Goal: Task Accomplishment & Management: Use online tool/utility

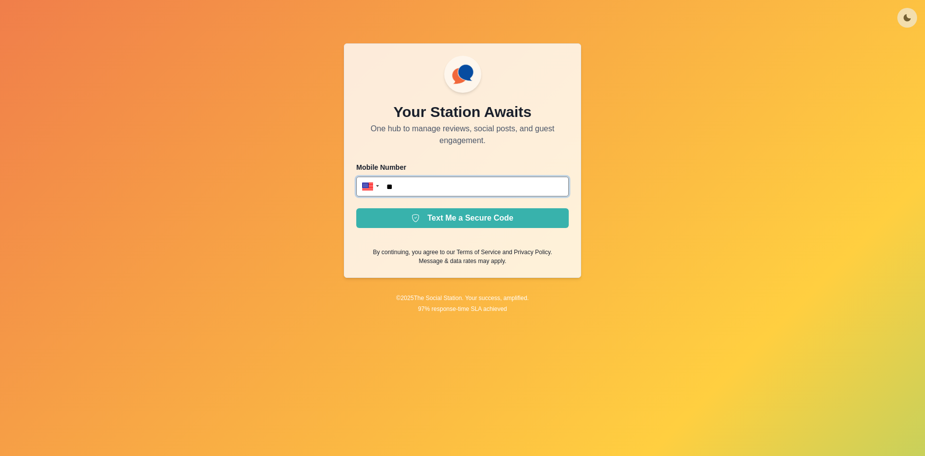
click at [456, 185] on input "**" at bounding box center [462, 187] width 212 height 20
type input "**********"
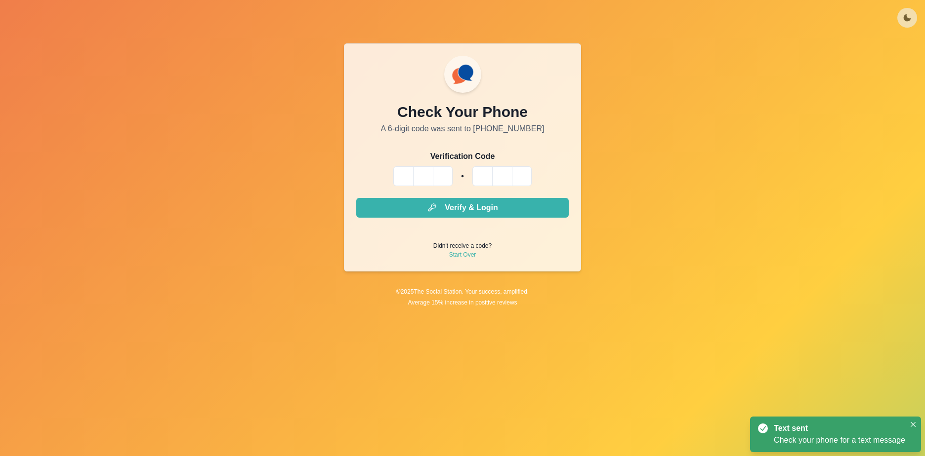
click at [412, 174] on input "Please enter your pin code" at bounding box center [403, 176] width 20 height 20
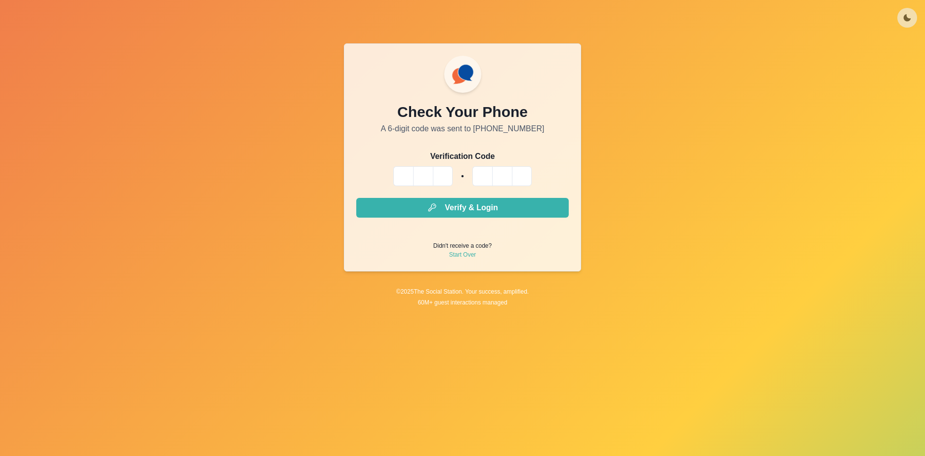
type input "*"
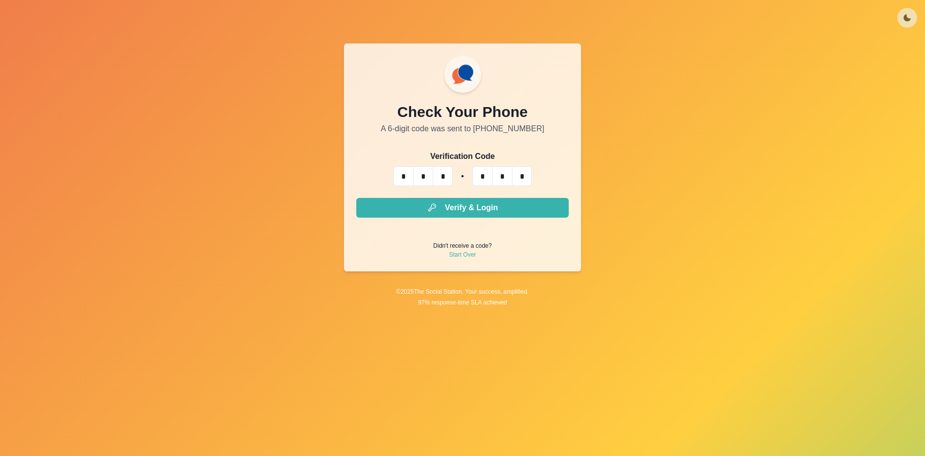
type input "*"
click at [356, 198] on button "Verify & Login" at bounding box center [462, 208] width 212 height 20
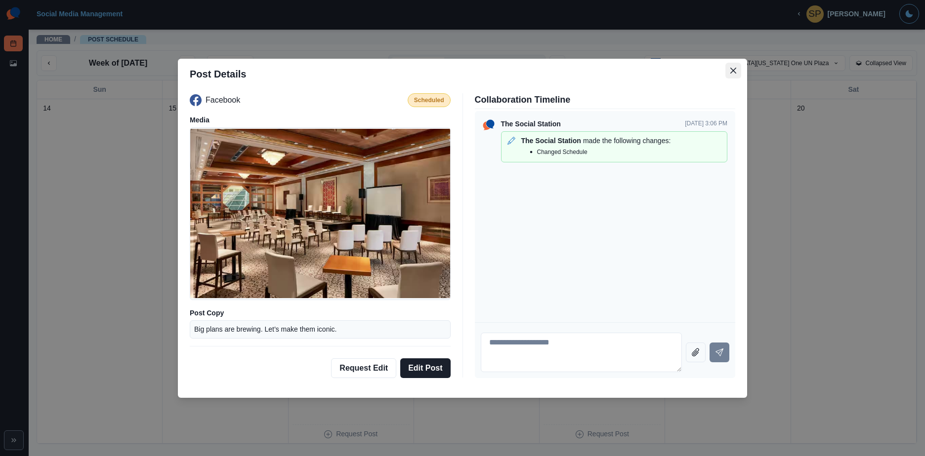
click at [727, 73] on button "Close" at bounding box center [733, 71] width 16 height 16
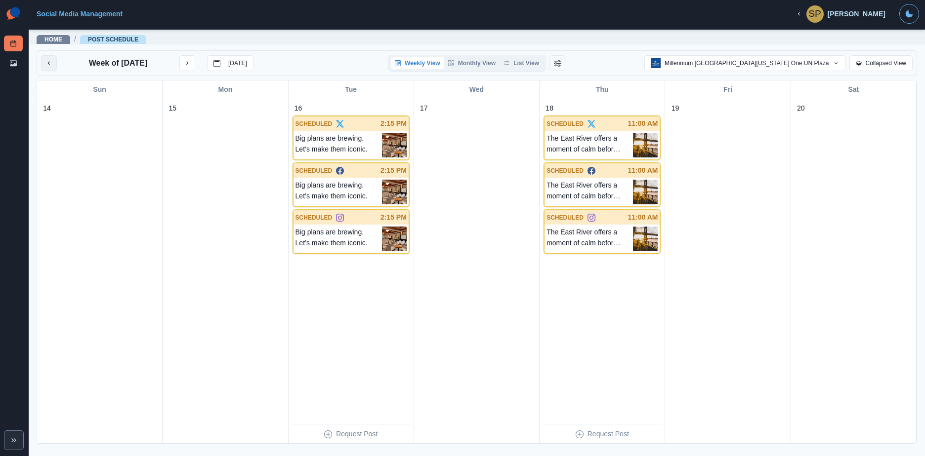
click at [55, 67] on button "previous month" at bounding box center [49, 63] width 16 height 16
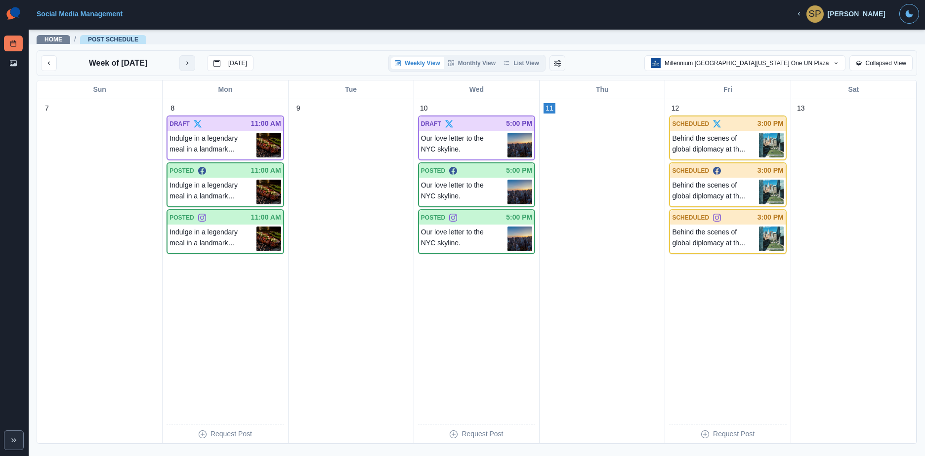
click at [185, 68] on button "next month" at bounding box center [187, 63] width 16 height 16
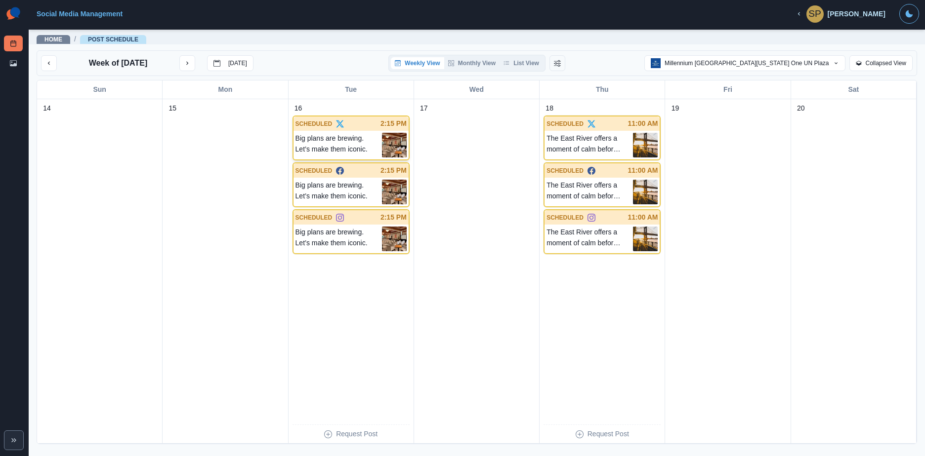
click at [357, 136] on p "Big plans are brewing. Let’s make them iconic." at bounding box center [338, 145] width 86 height 25
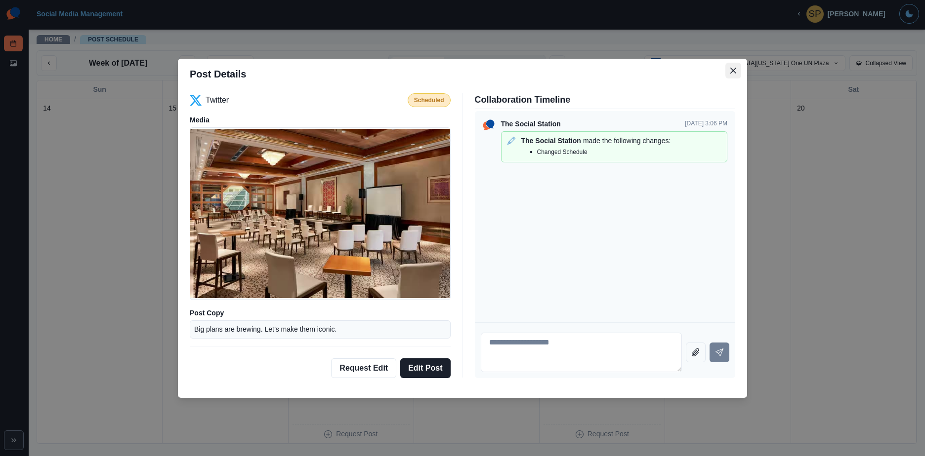
click at [731, 69] on icon "Close" at bounding box center [733, 70] width 6 height 6
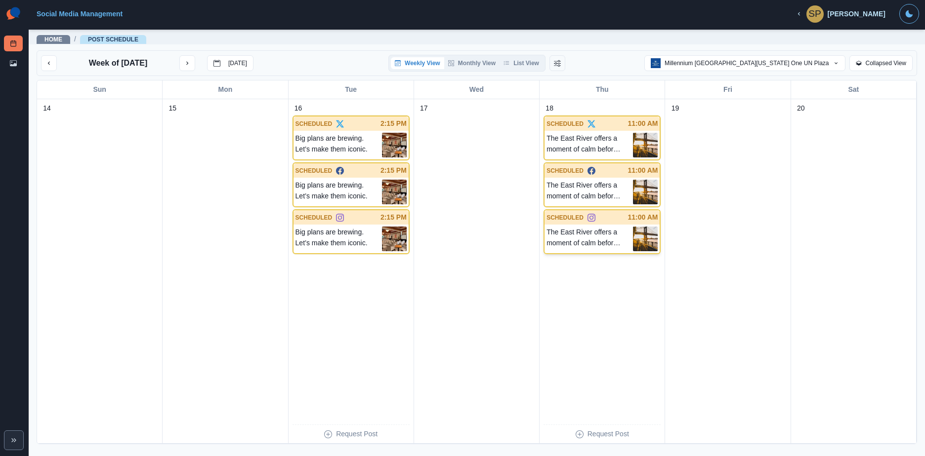
click at [592, 237] on p "The East River offers a moment of calm before the city stirs. Catch it before t…" at bounding box center [589, 239] width 86 height 25
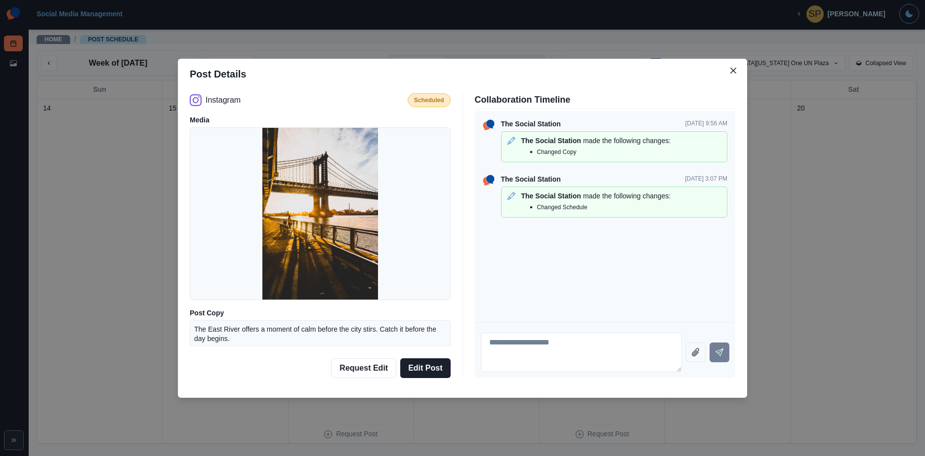
scroll to position [38, 0]
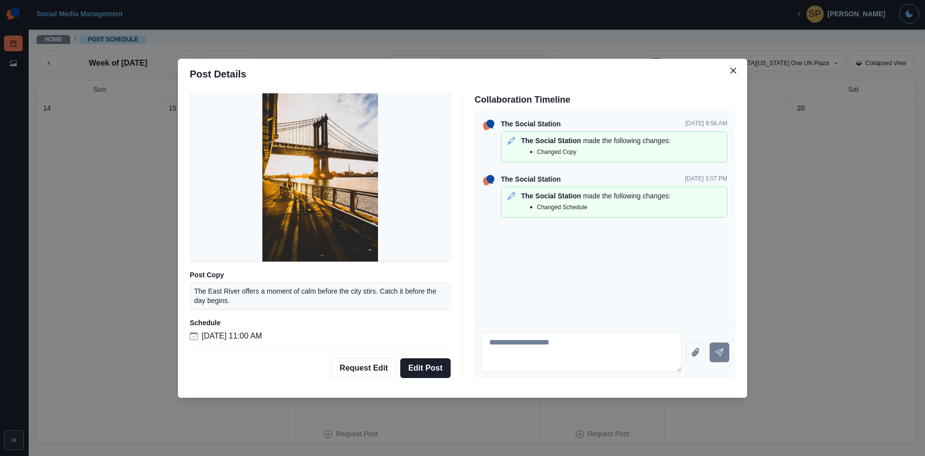
click at [724, 73] on header "Post Details" at bounding box center [462, 74] width 569 height 31
click at [734, 68] on icon "Close" at bounding box center [733, 71] width 6 height 6
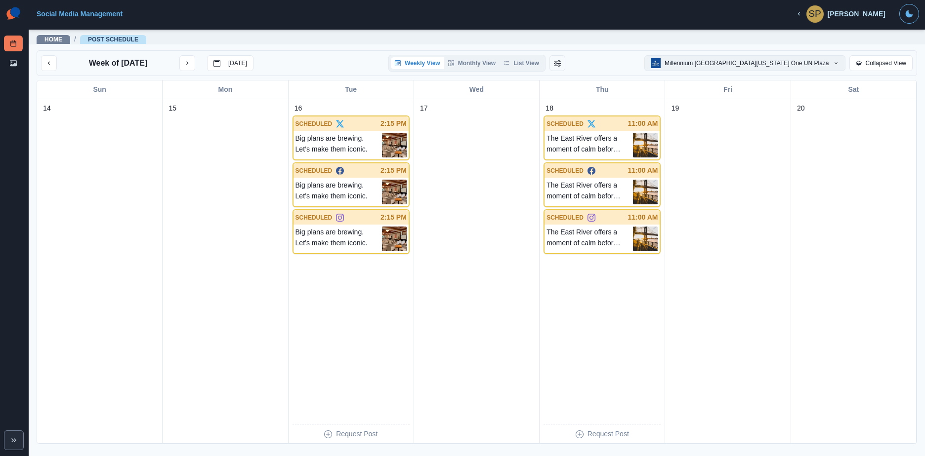
click at [842, 68] on button "Millennium [GEOGRAPHIC_DATA][US_STATE] One UN Plaza" at bounding box center [744, 63] width 201 height 16
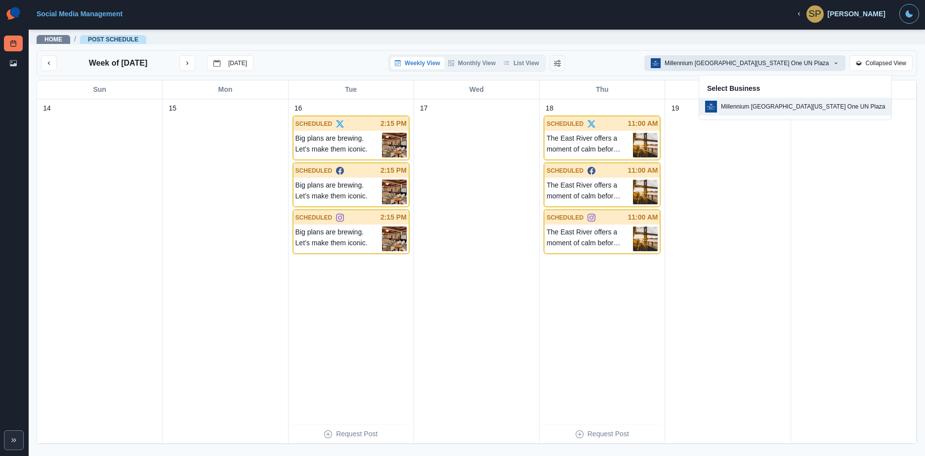
drag, startPoint x: 840, startPoint y: 64, endPoint x: 834, endPoint y: 62, distance: 6.4
click at [840, 64] on button "Millennium [GEOGRAPHIC_DATA][US_STATE] One UN Plaza" at bounding box center [744, 63] width 201 height 16
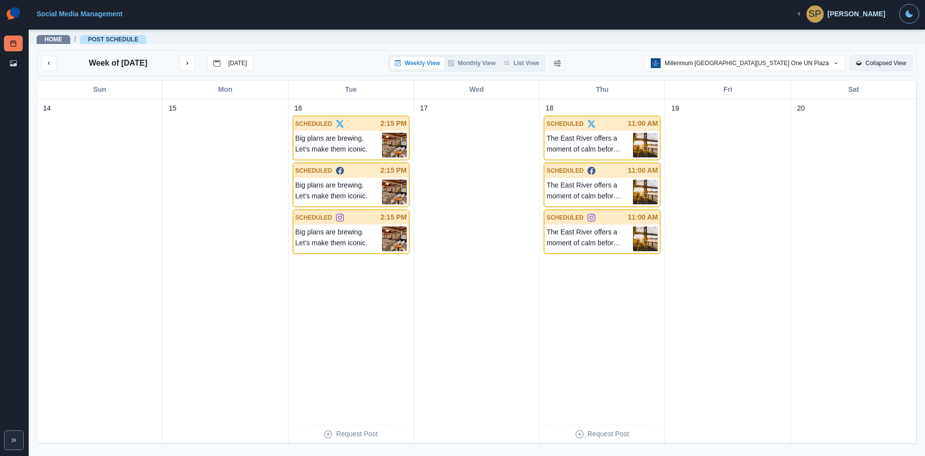
click at [884, 67] on button "Collapsed View" at bounding box center [881, 63] width 64 height 16
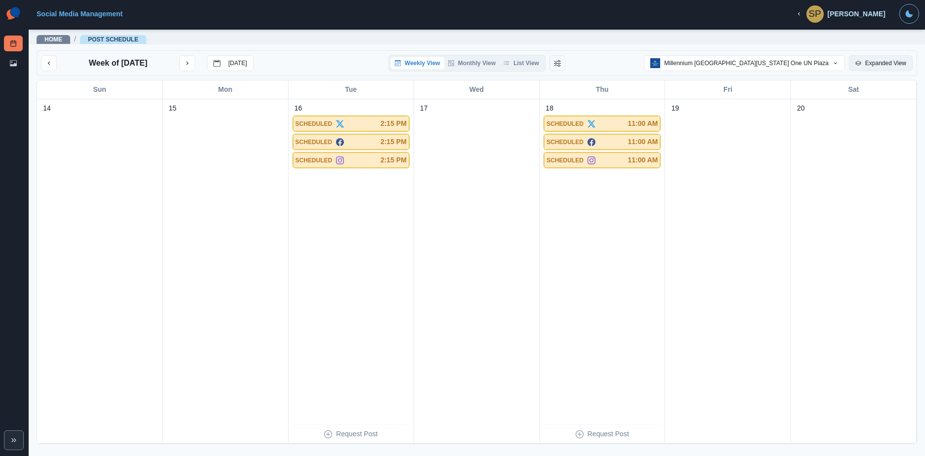
click at [883, 66] on button "Expanded View" at bounding box center [881, 63] width 64 height 16
